Goal: Transaction & Acquisition: Subscribe to service/newsletter

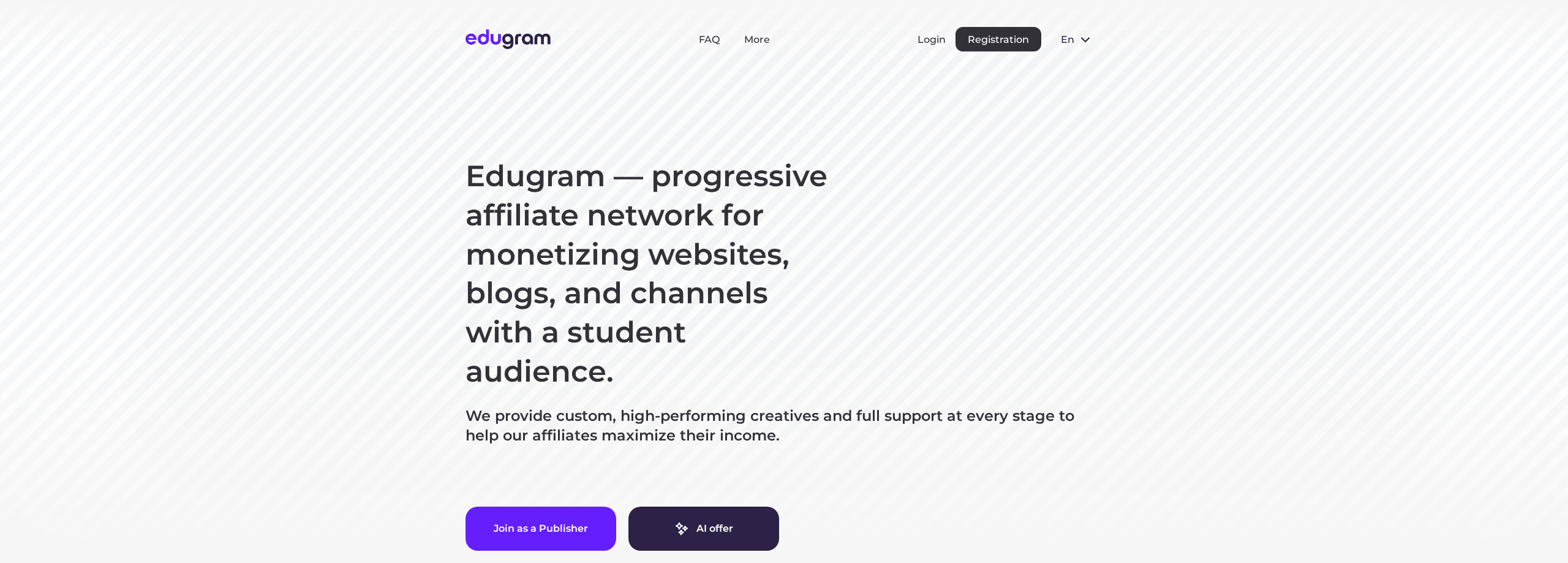
click at [688, 218] on h1 "Edugram — progressive affiliate network for monetizing websites, blogs, and cha…" at bounding box center [649, 273] width 367 height 235
drag, startPoint x: 688, startPoint y: 218, endPoint x: 687, endPoint y: 237, distance: 19.0
click at [688, 219] on h1 "Edugram — progressive affiliate network for monetizing websites, blogs, and cha…" at bounding box center [649, 273] width 367 height 235
click at [685, 264] on h1 "Edugram — progressive affiliate network for monetizing websites, blogs, and cha…" at bounding box center [649, 273] width 367 height 235
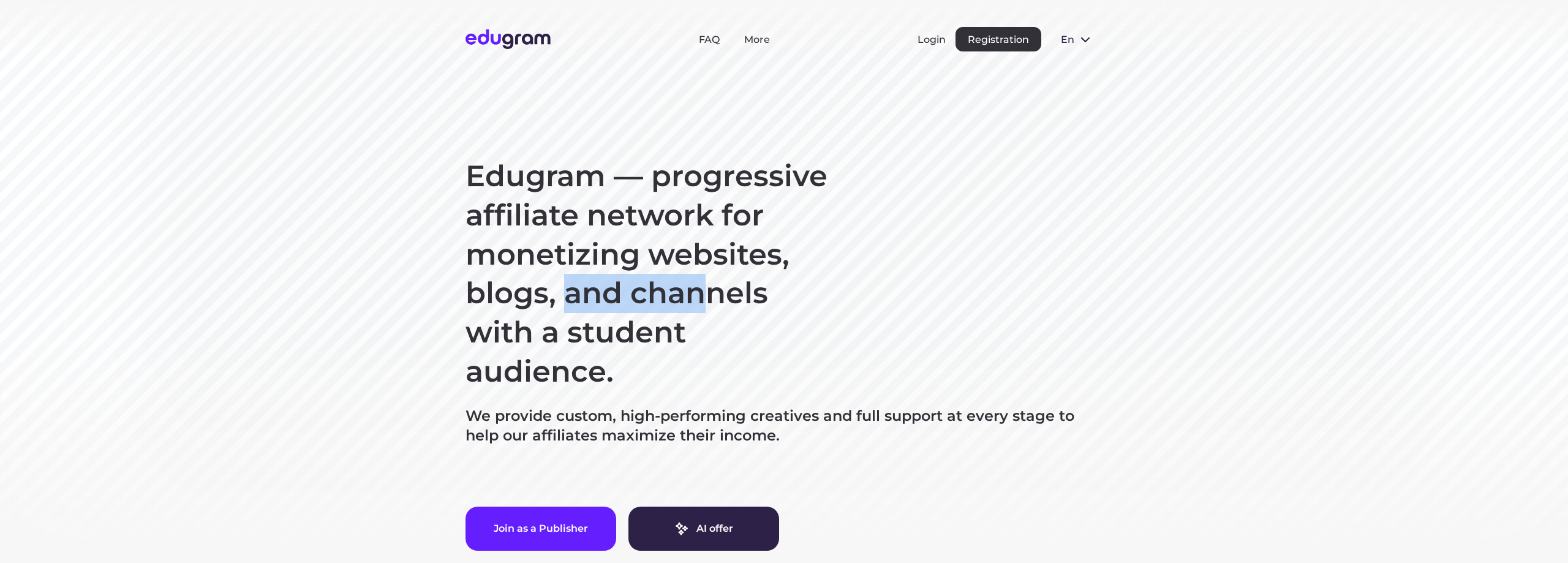
click at [685, 264] on h1 "Edugram — progressive affiliate network for monetizing websites, blogs, and cha…" at bounding box center [649, 273] width 367 height 235
click at [657, 296] on h1 "Edugram — progressive affiliate network for monetizing websites, blogs, and cha…" at bounding box center [649, 273] width 367 height 235
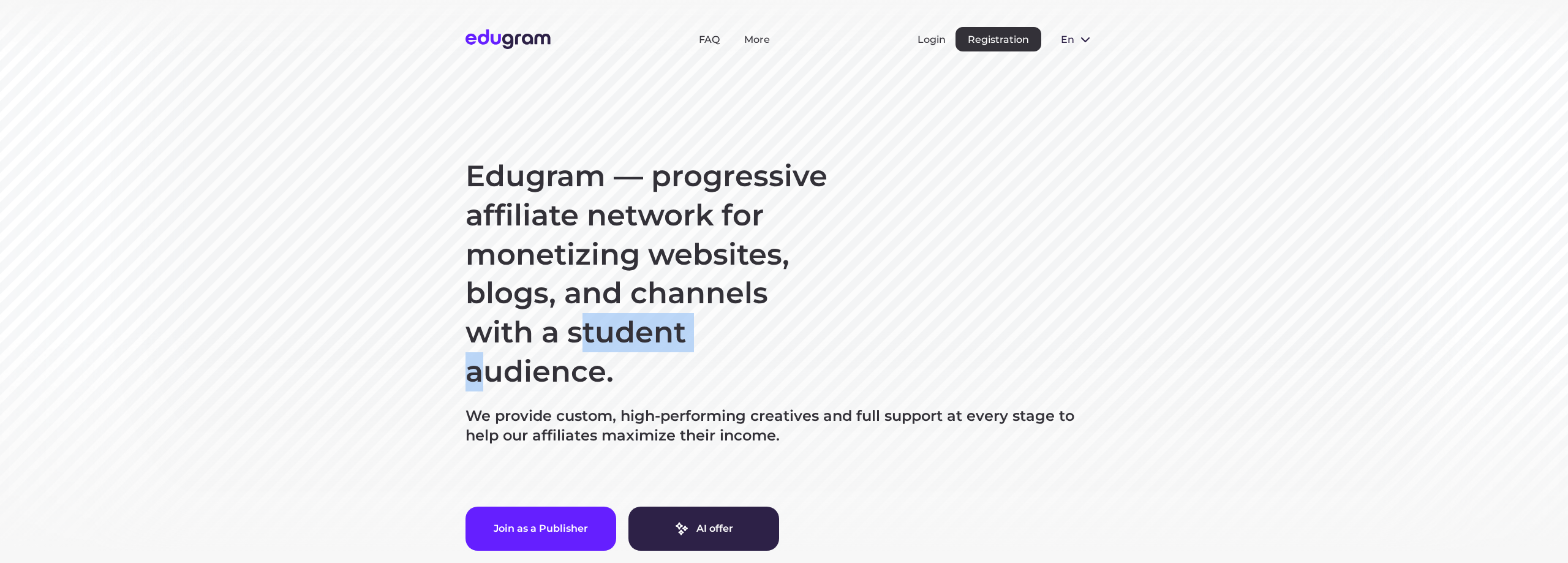
click at [657, 296] on h1 "Edugram — progressive affiliate network for monetizing websites, blogs, and cha…" at bounding box center [649, 273] width 367 height 235
click at [632, 340] on h1 "Edugram — progressive affiliate network for monetizing websites, blogs, and cha…" at bounding box center [649, 273] width 367 height 235
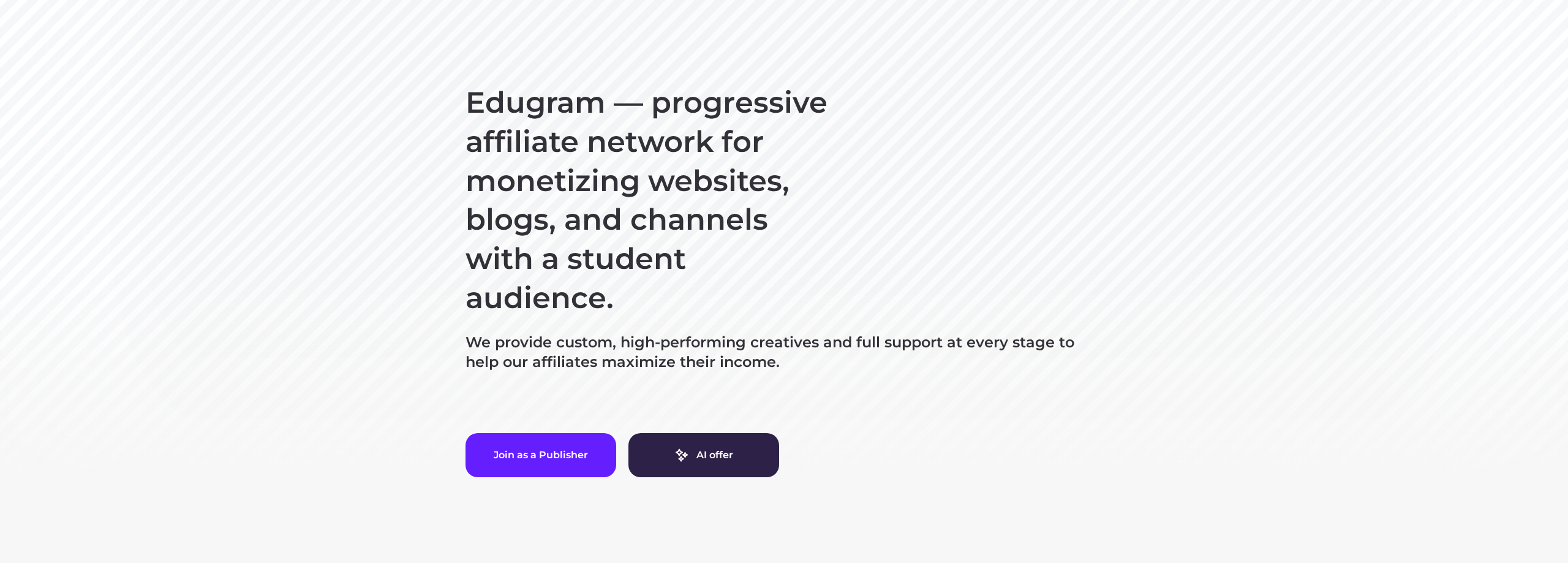
scroll to position [125, 0]
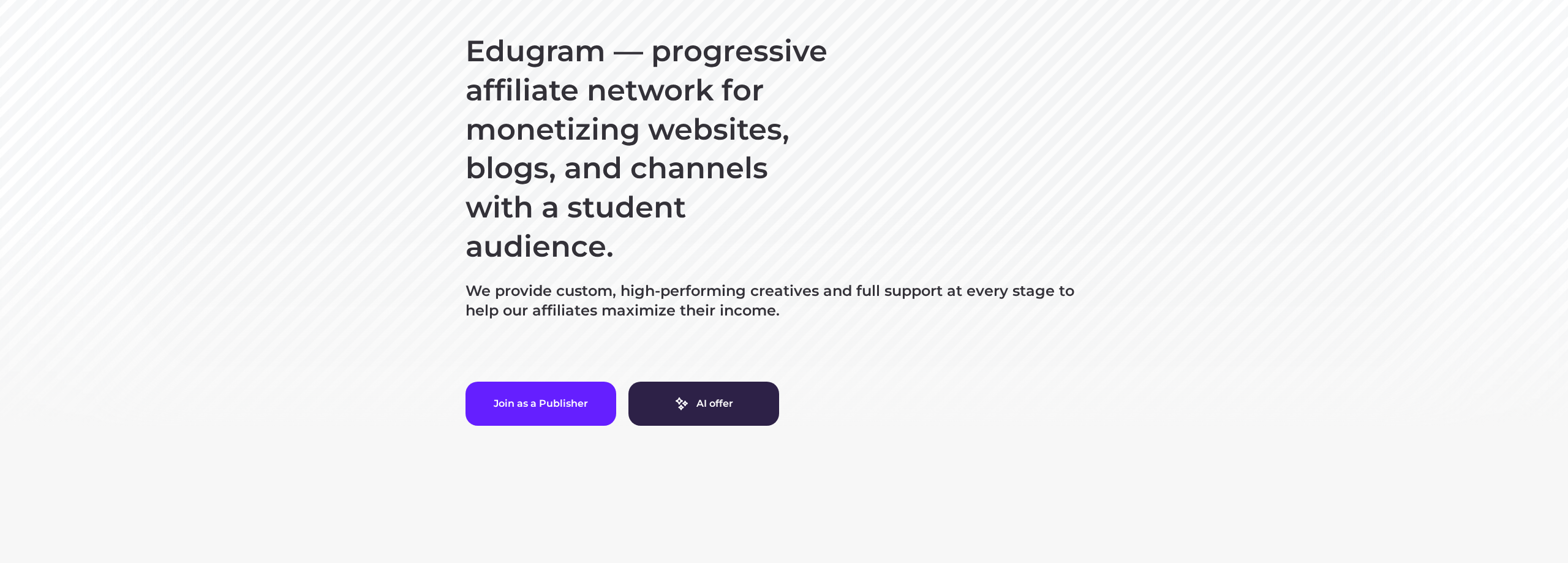
click at [576, 306] on p "We provide custom, high-performing creatives and full support at every stage to…" at bounding box center [784, 301] width 637 height 39
click at [618, 314] on p "We provide custom, high-performing creatives and full support at every stage to…" at bounding box center [784, 301] width 637 height 39
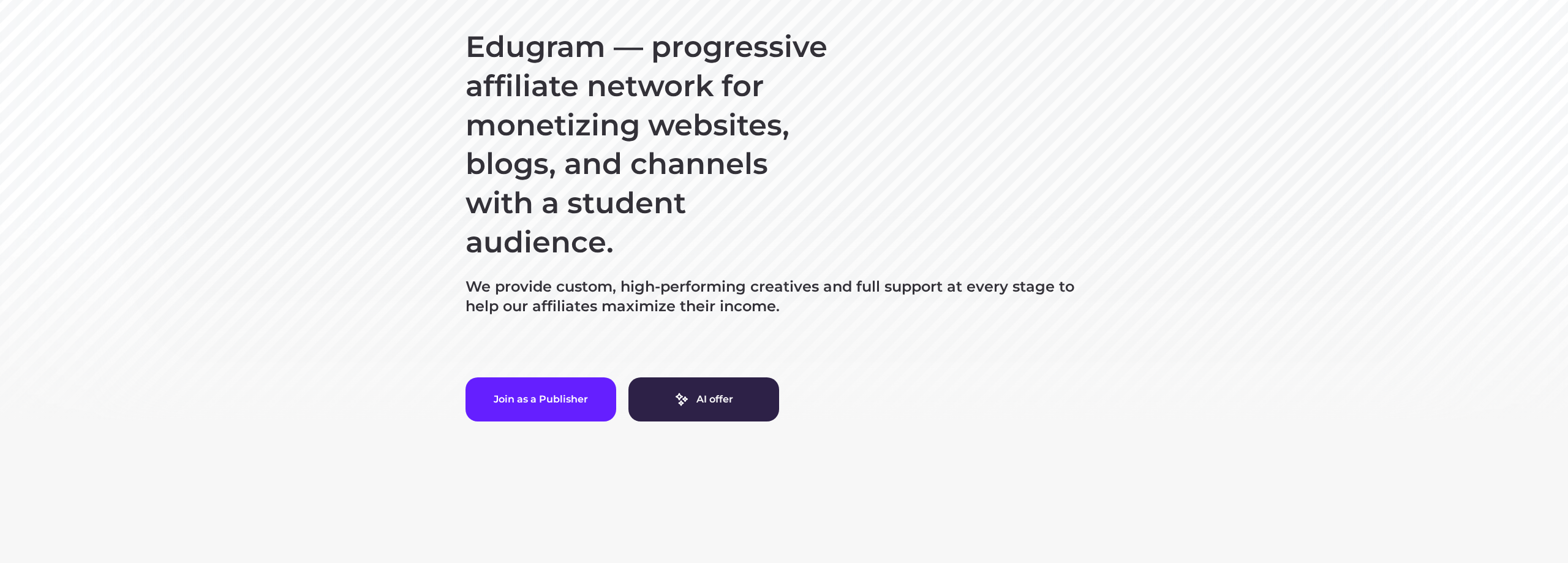
scroll to position [250, 0]
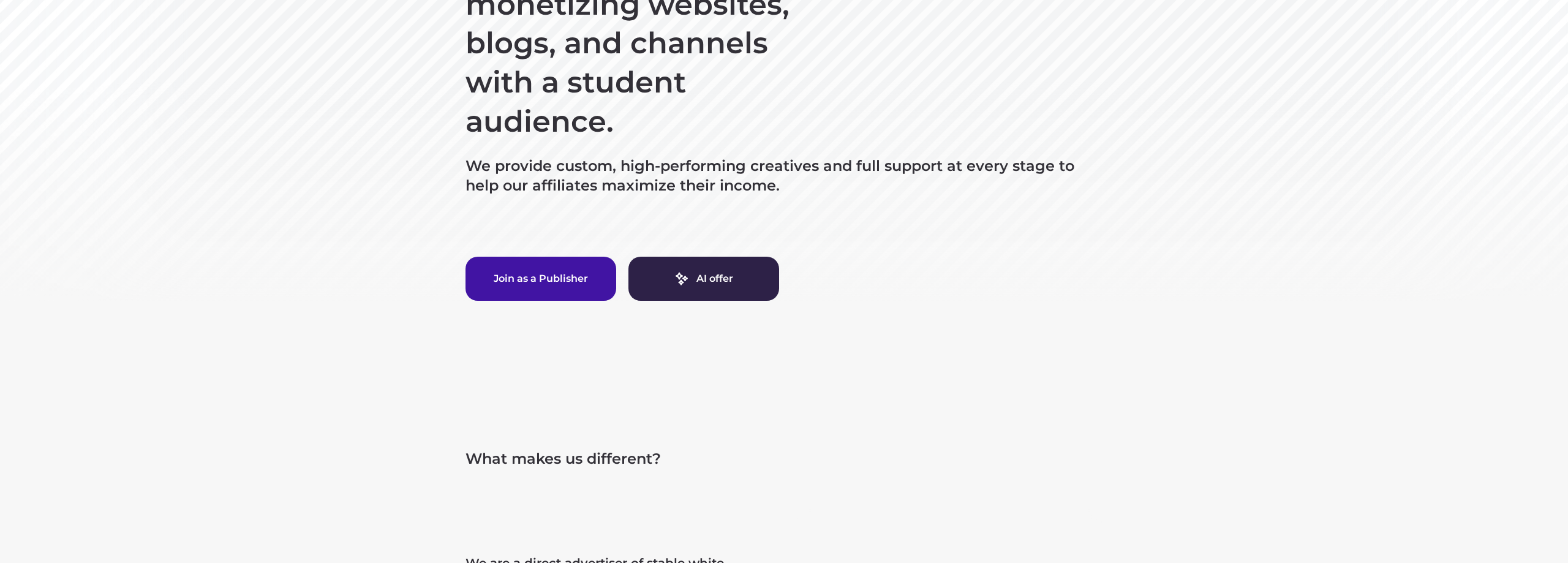
click at [569, 290] on button "Join as a Publisher" at bounding box center [541, 278] width 151 height 44
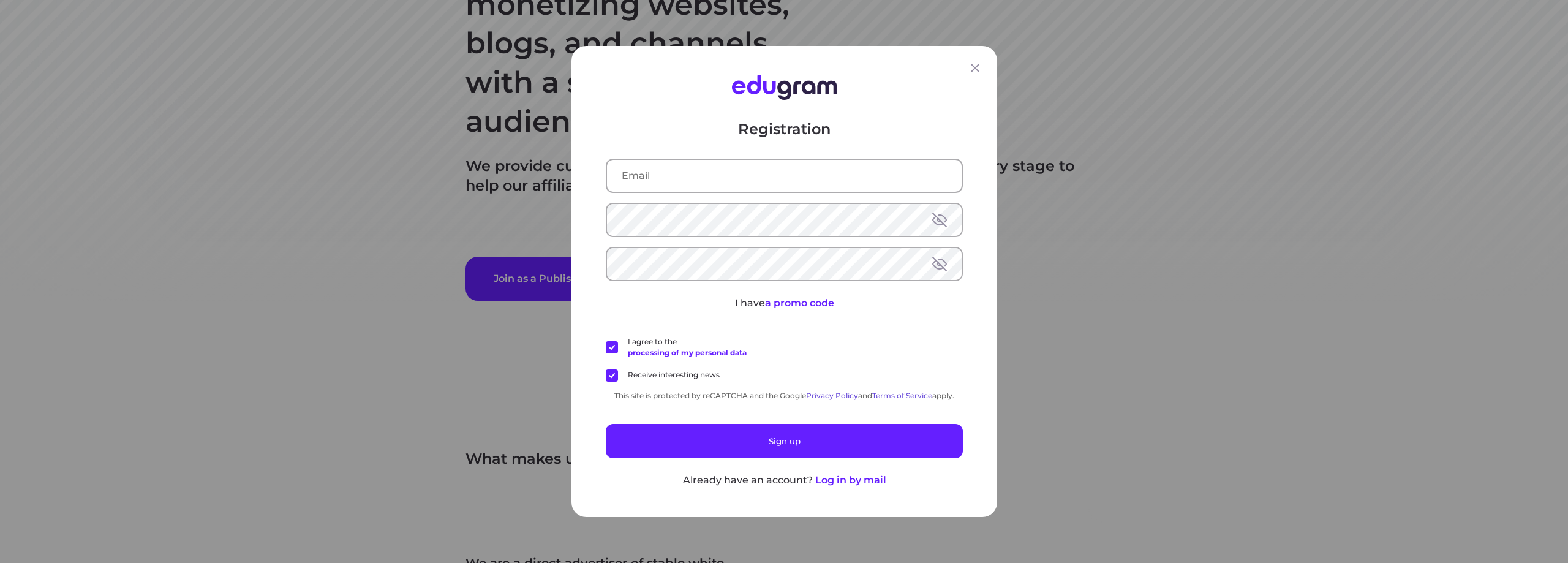
click at [725, 186] on input "text" at bounding box center [784, 176] width 355 height 32
type input "[EMAIL_ADDRESS][DOMAIN_NAME]"
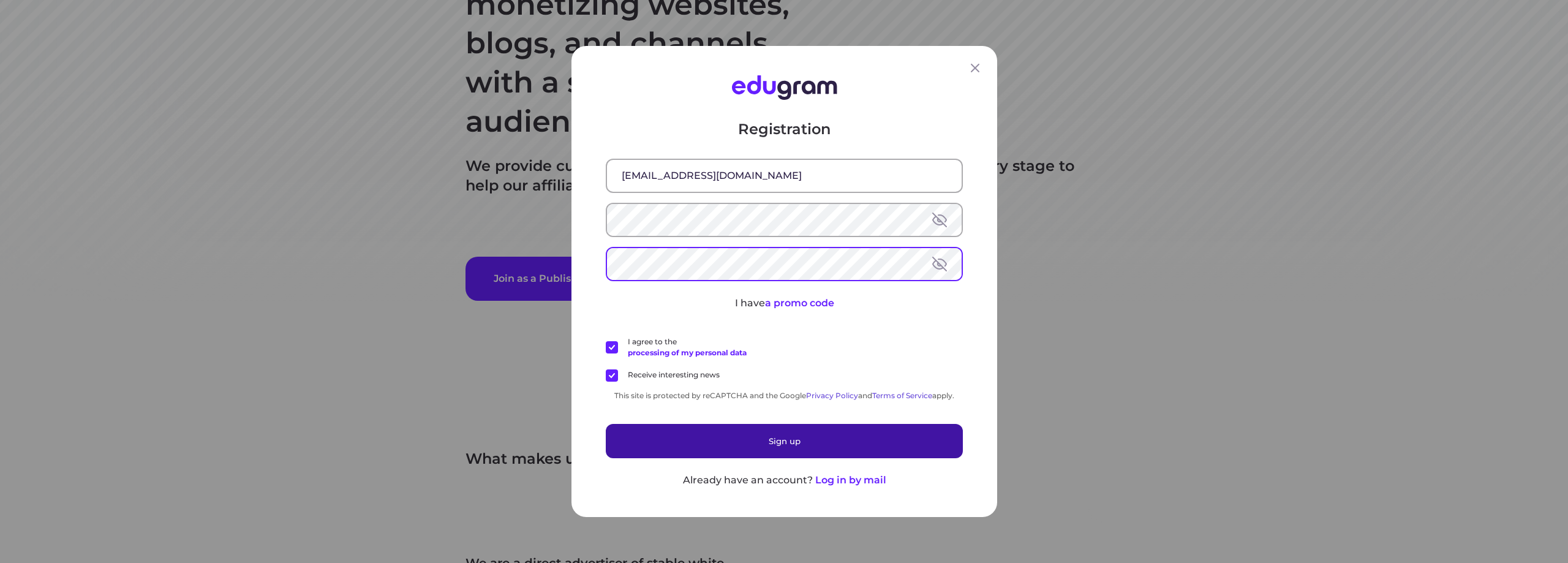
click at [771, 434] on button "Sign up" at bounding box center [784, 441] width 357 height 34
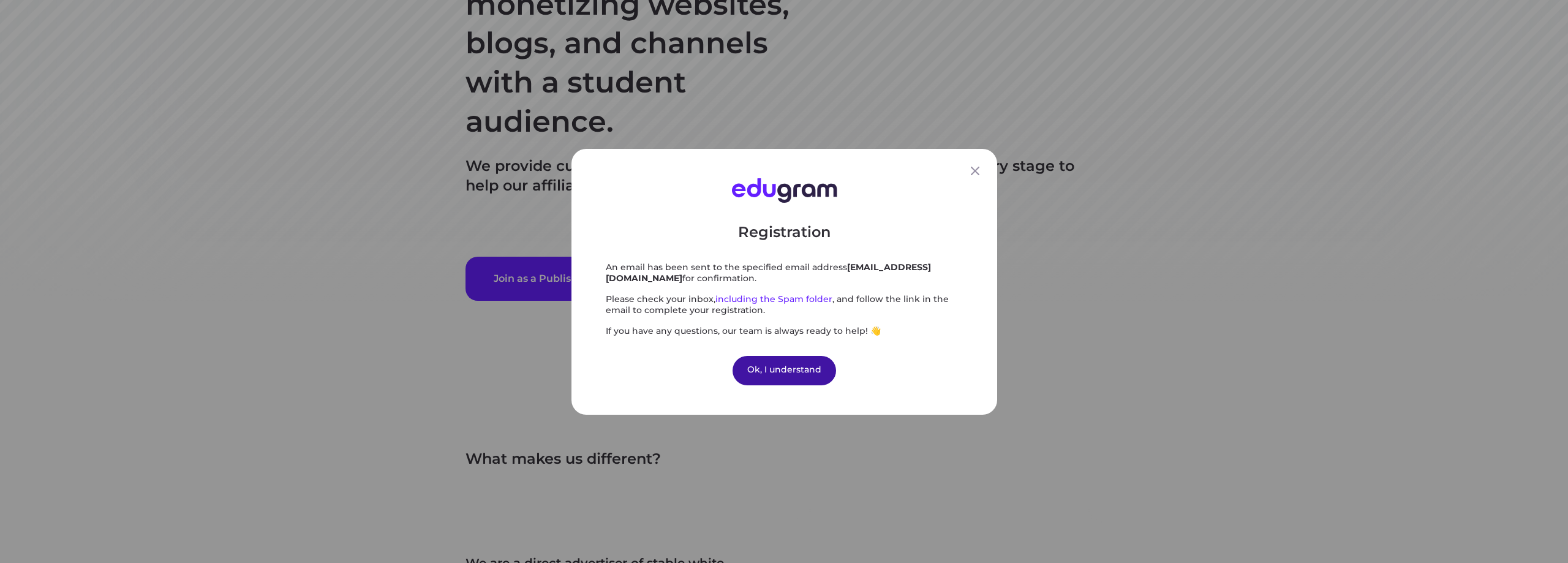
click at [787, 377] on div "Ok, I understand" at bounding box center [784, 370] width 104 height 29
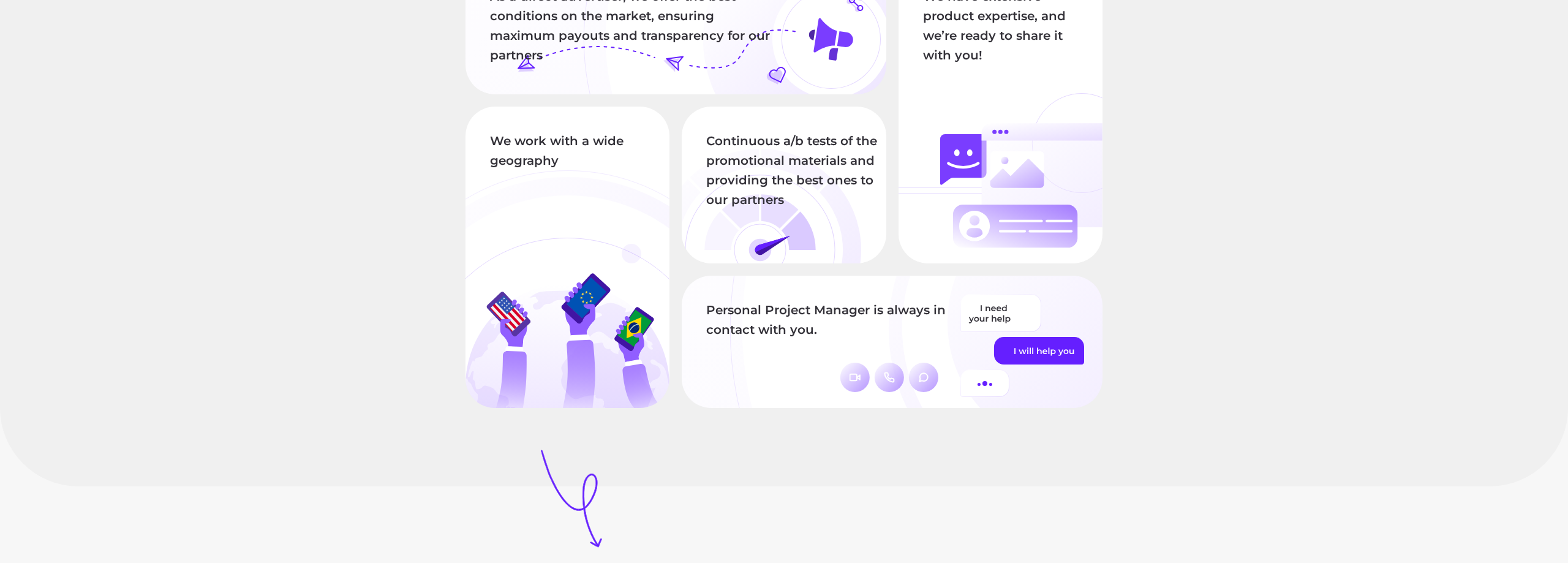
scroll to position [1313, 0]
